Goal: Information Seeking & Learning: Learn about a topic

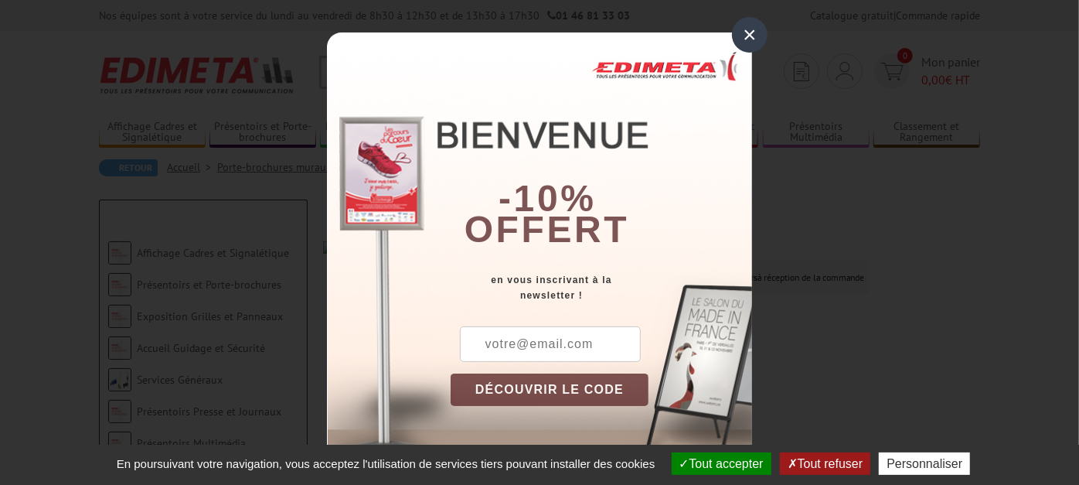
click at [751, 35] on div "×" at bounding box center [750, 35] width 36 height 36
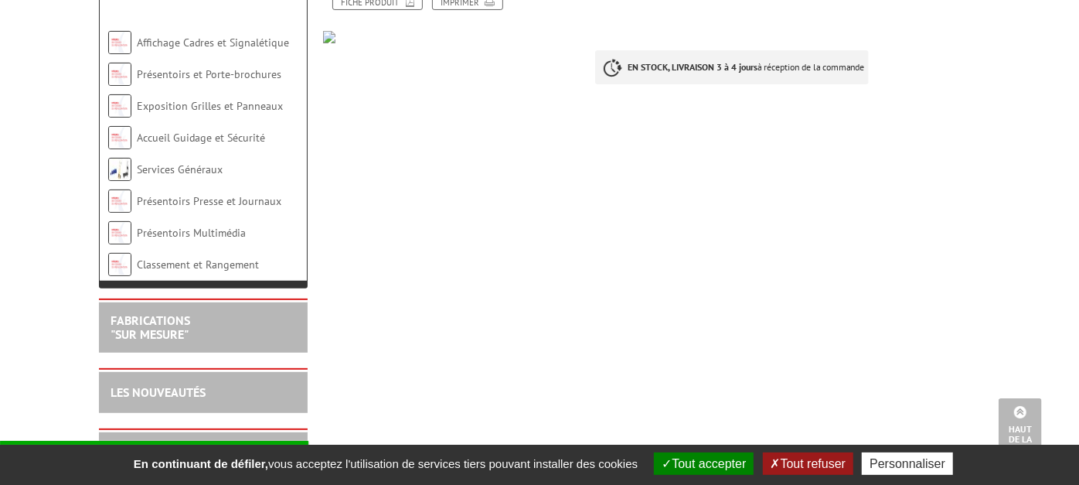
scroll to position [61, 0]
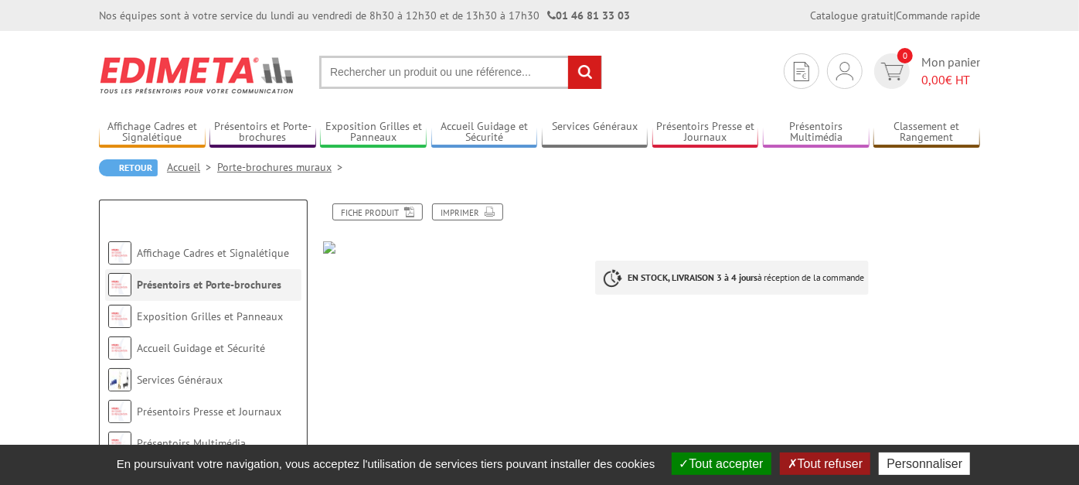
click at [238, 284] on link "Présentoirs et Porte-brochures" at bounding box center [209, 285] width 145 height 14
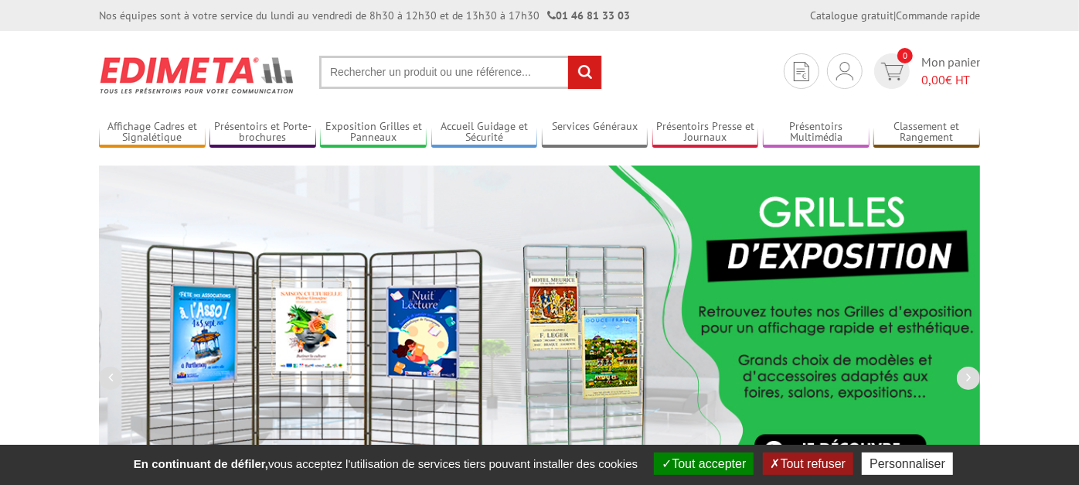
click at [445, 70] on input "text" at bounding box center [460, 72] width 283 height 33
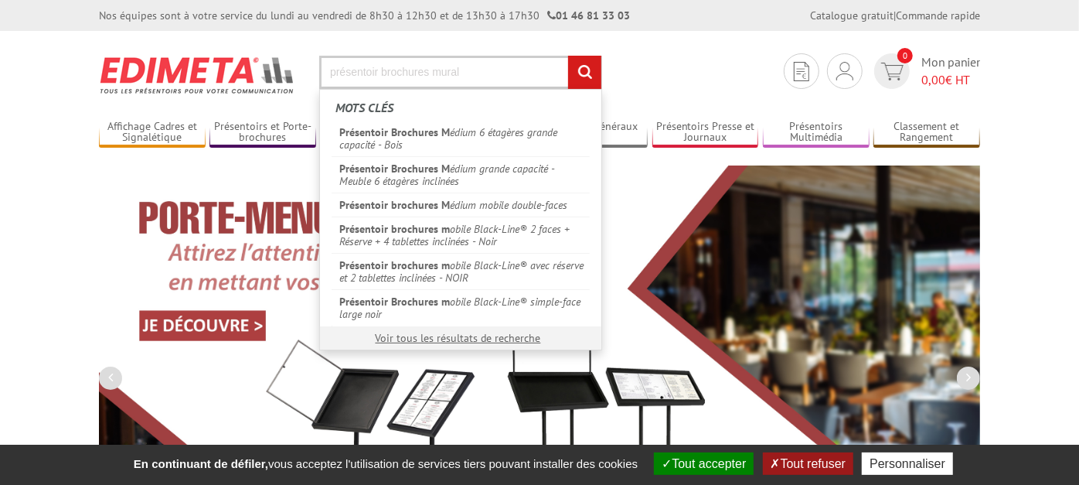
type input "présentoir brochures mural"
click at [568, 56] on input "rechercher" at bounding box center [584, 72] width 33 height 33
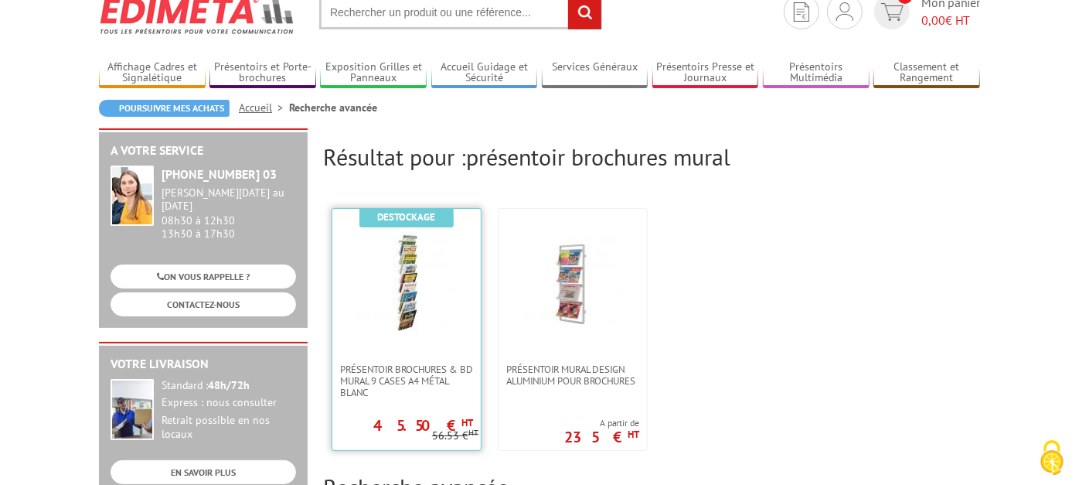
scroll to position [86, 0]
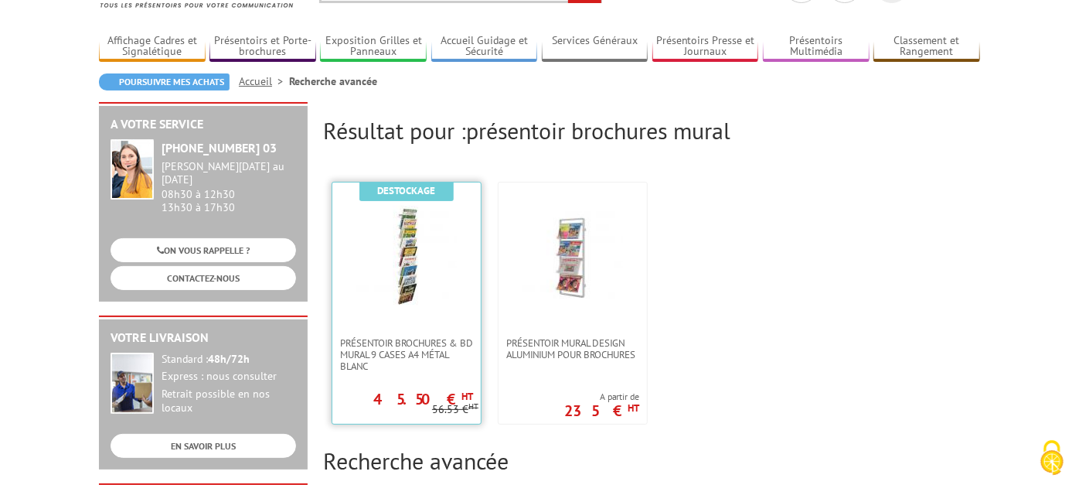
click at [413, 301] on img at bounding box center [406, 256] width 101 height 101
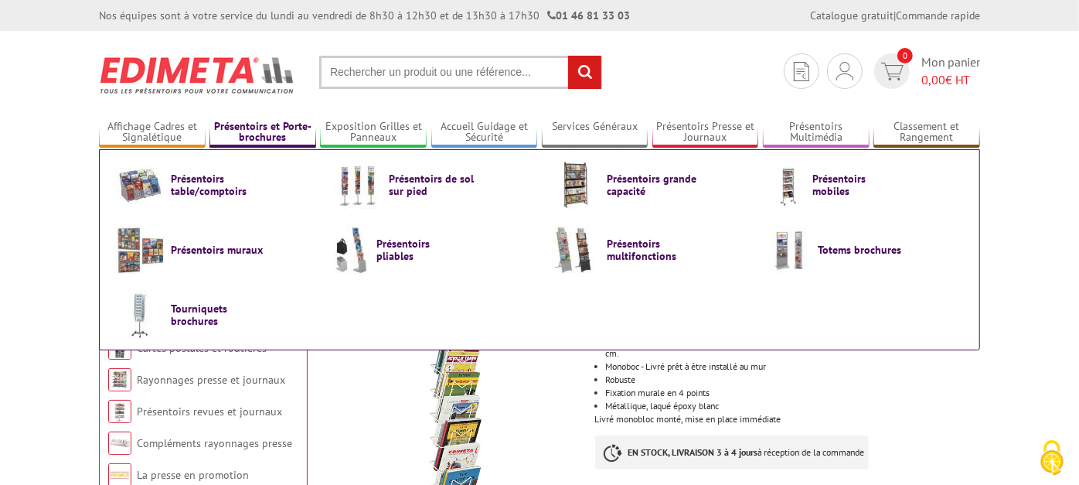
click at [254, 122] on link "Présentoirs et Porte-brochures" at bounding box center [263, 133] width 107 height 26
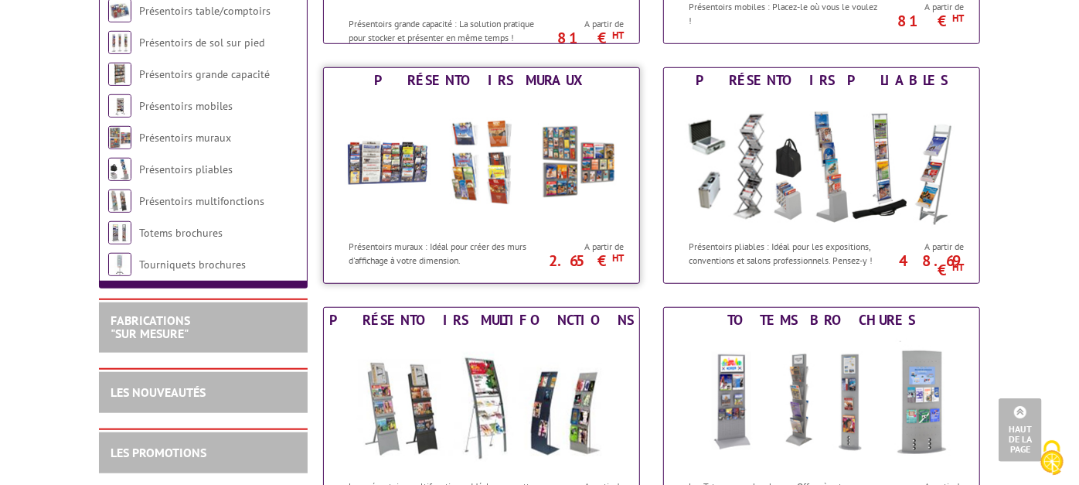
scroll to position [687, 0]
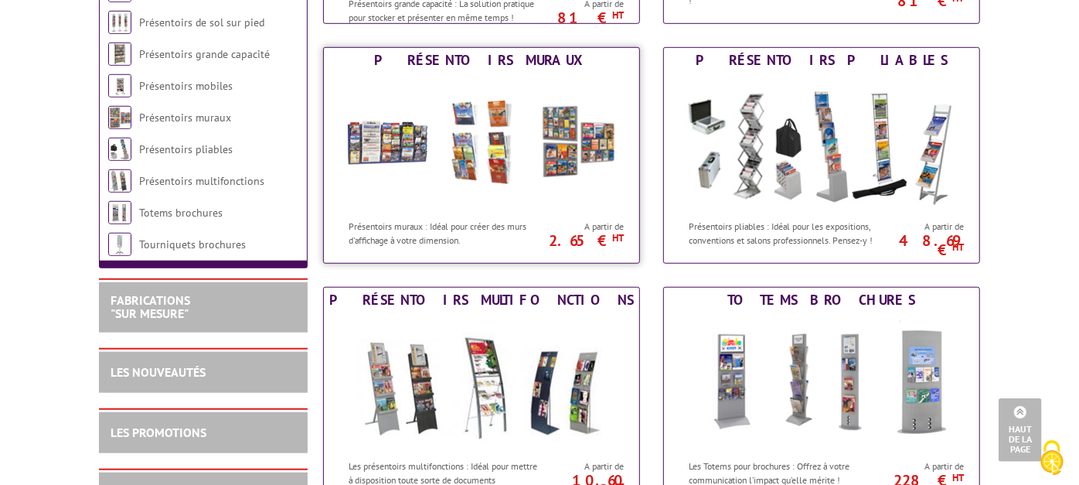
click at [401, 156] on img at bounding box center [482, 142] width 286 height 139
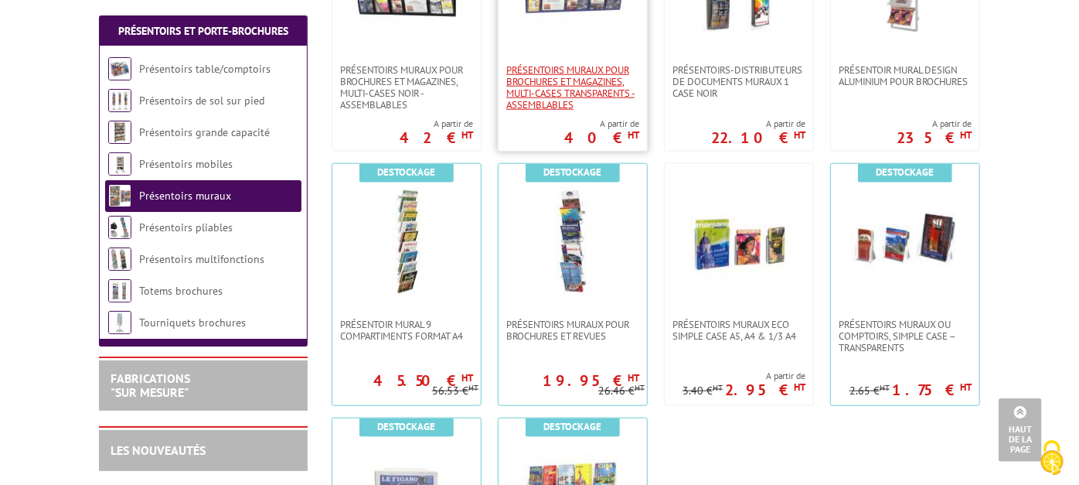
scroll to position [859, 0]
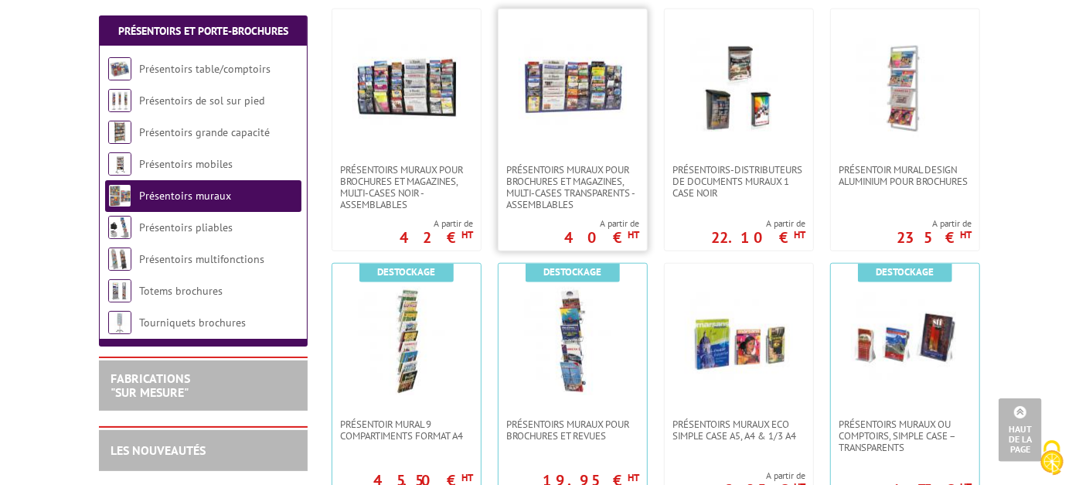
click at [563, 127] on img at bounding box center [573, 86] width 108 height 108
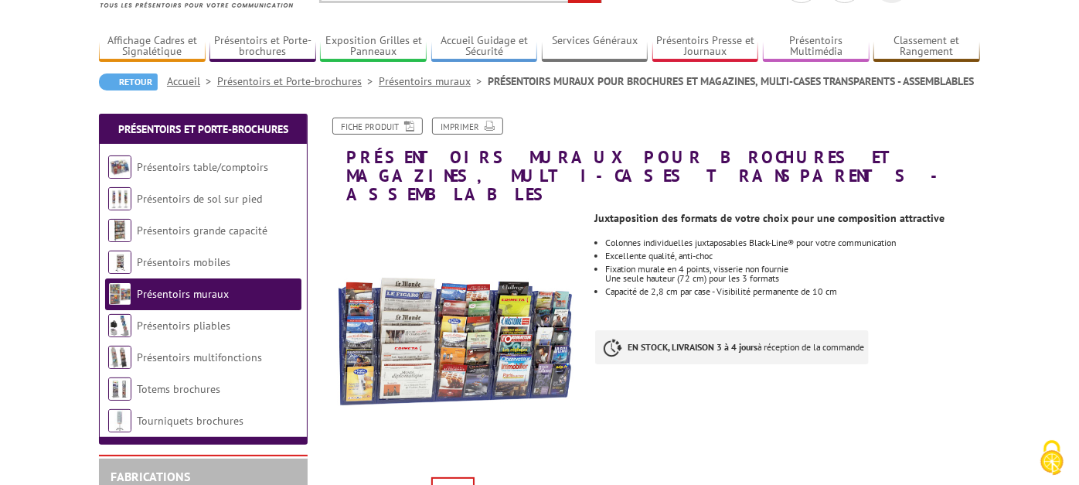
scroll to position [172, 0]
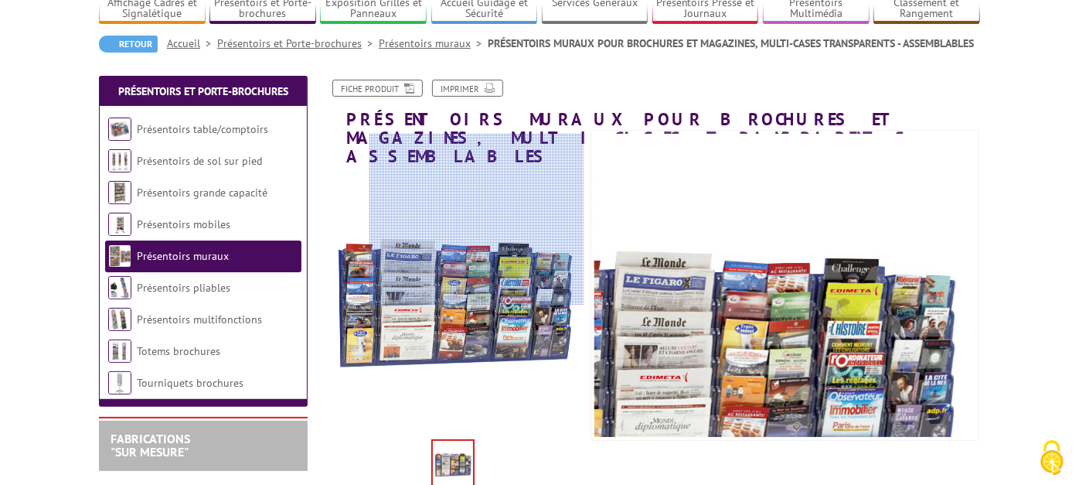
scroll to position [172, 0]
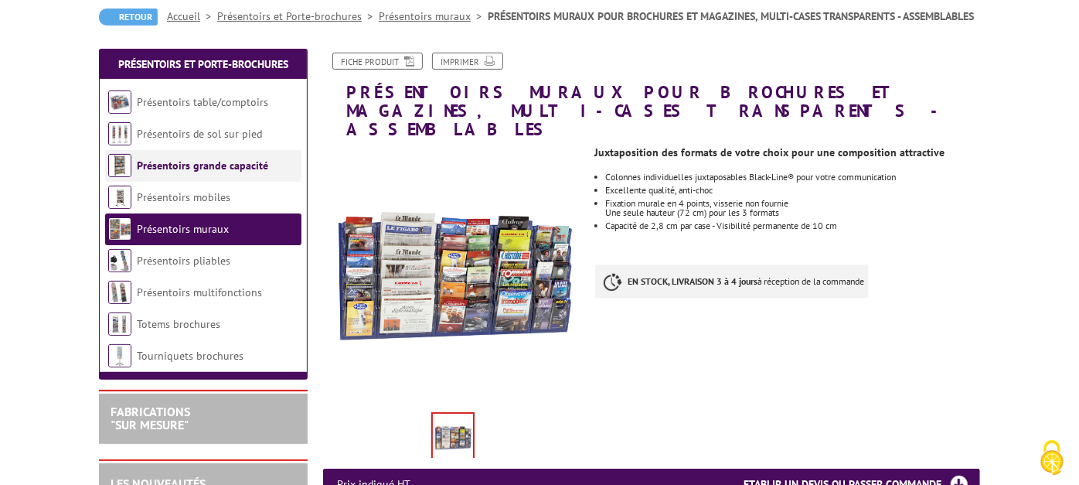
click at [143, 159] on link "Présentoirs grande capacité" at bounding box center [202, 166] width 131 height 14
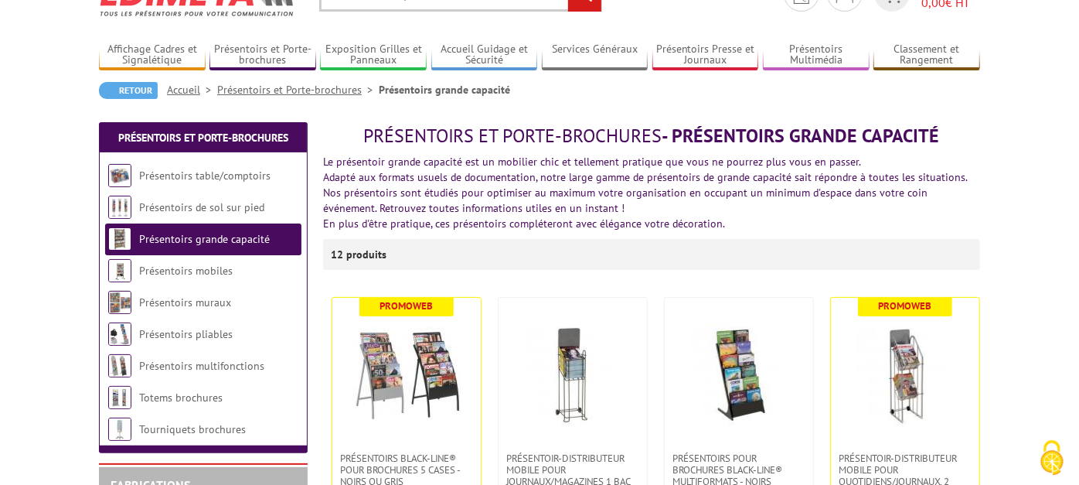
scroll to position [172, 0]
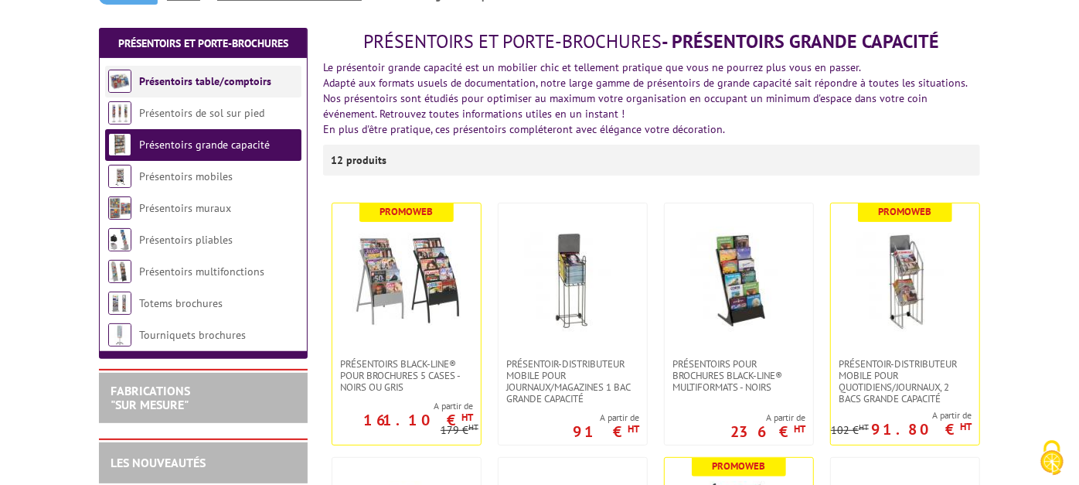
click at [201, 89] on li "Présentoirs table/comptoirs" at bounding box center [203, 82] width 196 height 32
click at [195, 114] on link "Présentoirs de sol sur pied" at bounding box center [202, 113] width 127 height 14
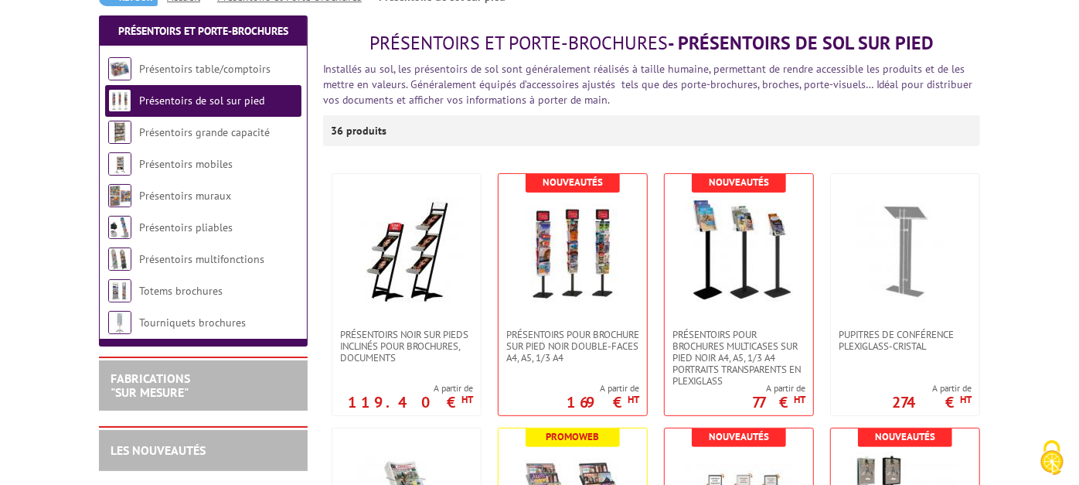
scroll to position [257, 0]
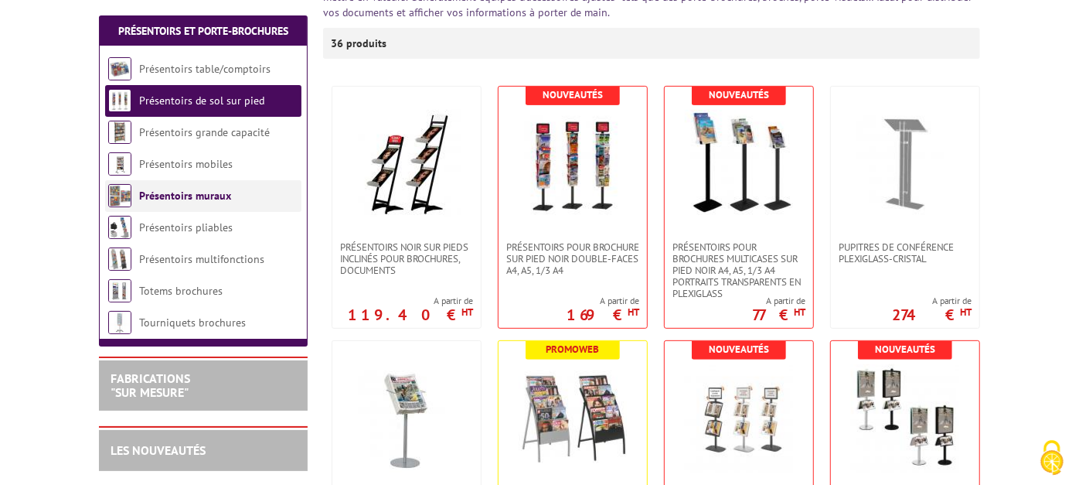
click at [184, 194] on link "Présentoirs muraux" at bounding box center [185, 196] width 92 height 14
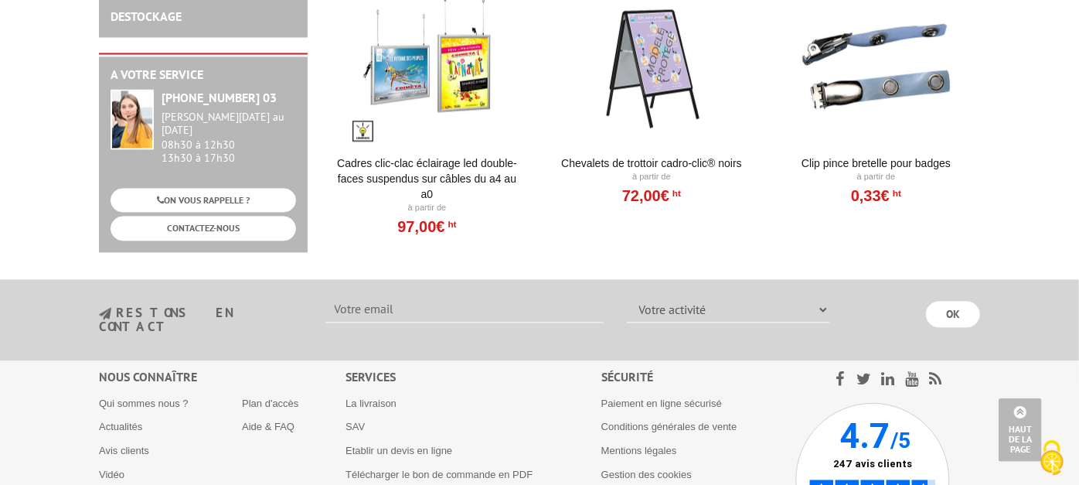
scroll to position [2061, 0]
